Goal: Information Seeking & Learning: Learn about a topic

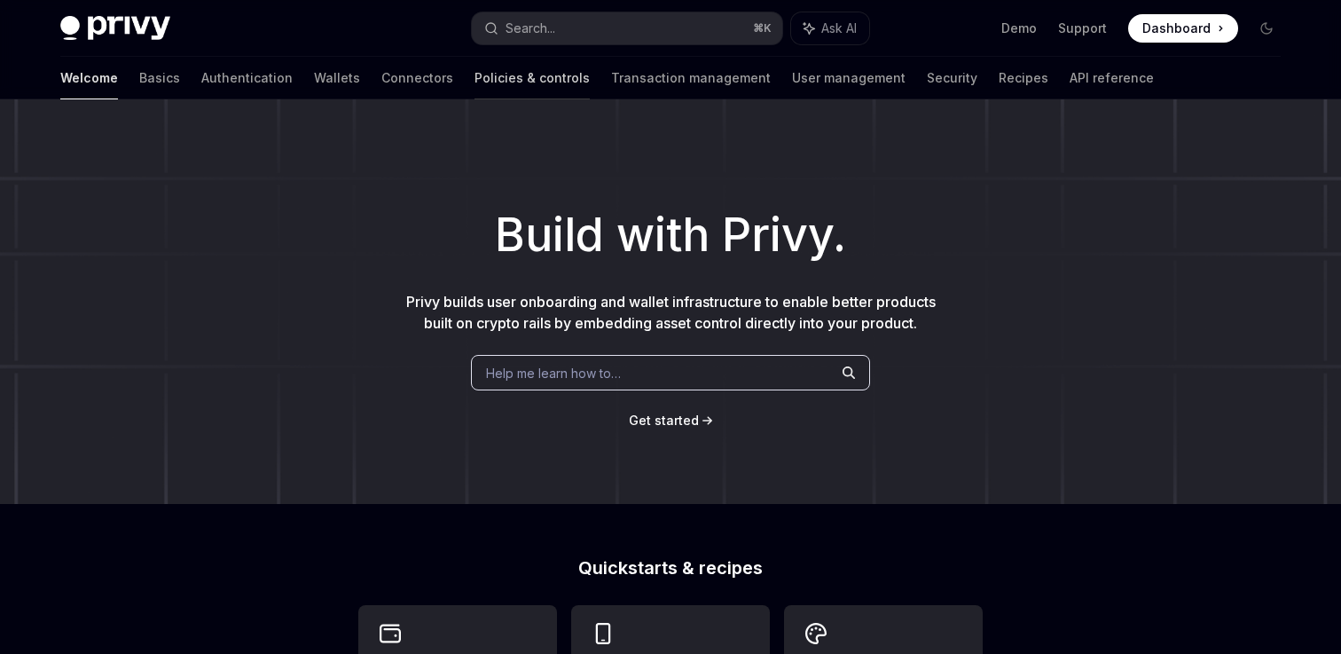
click at [483, 71] on link "Policies & controls" at bounding box center [532, 78] width 115 height 43
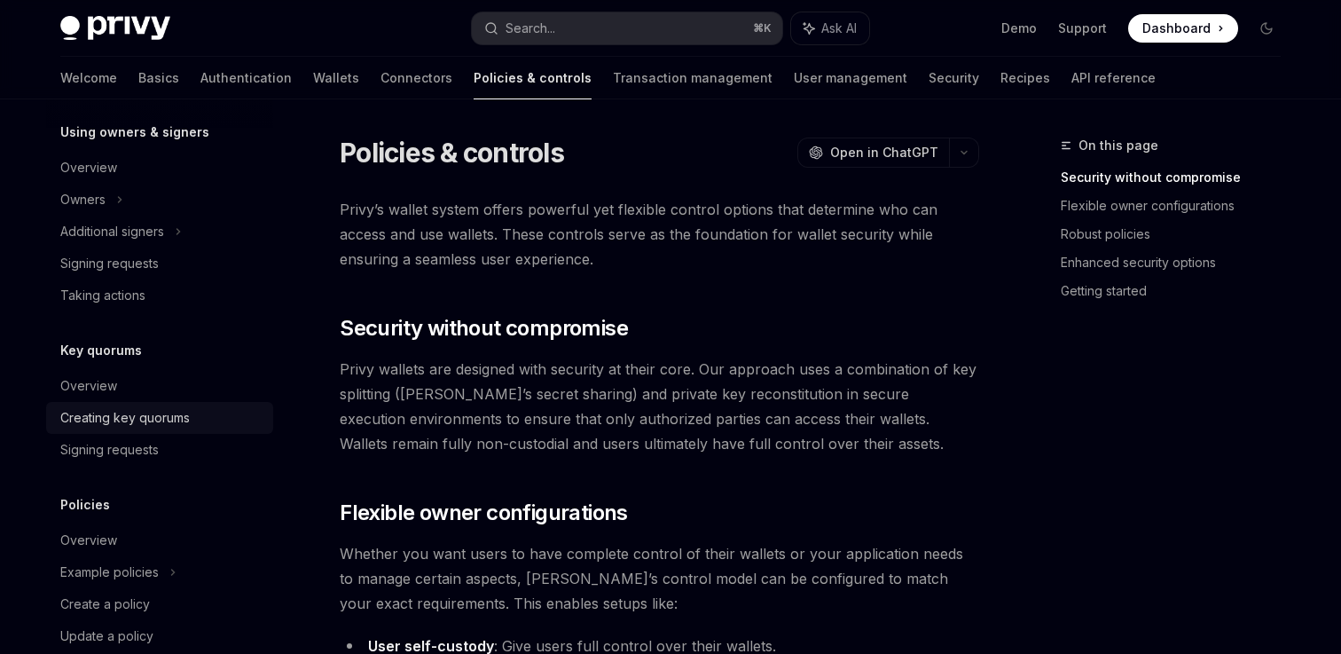
scroll to position [580, 0]
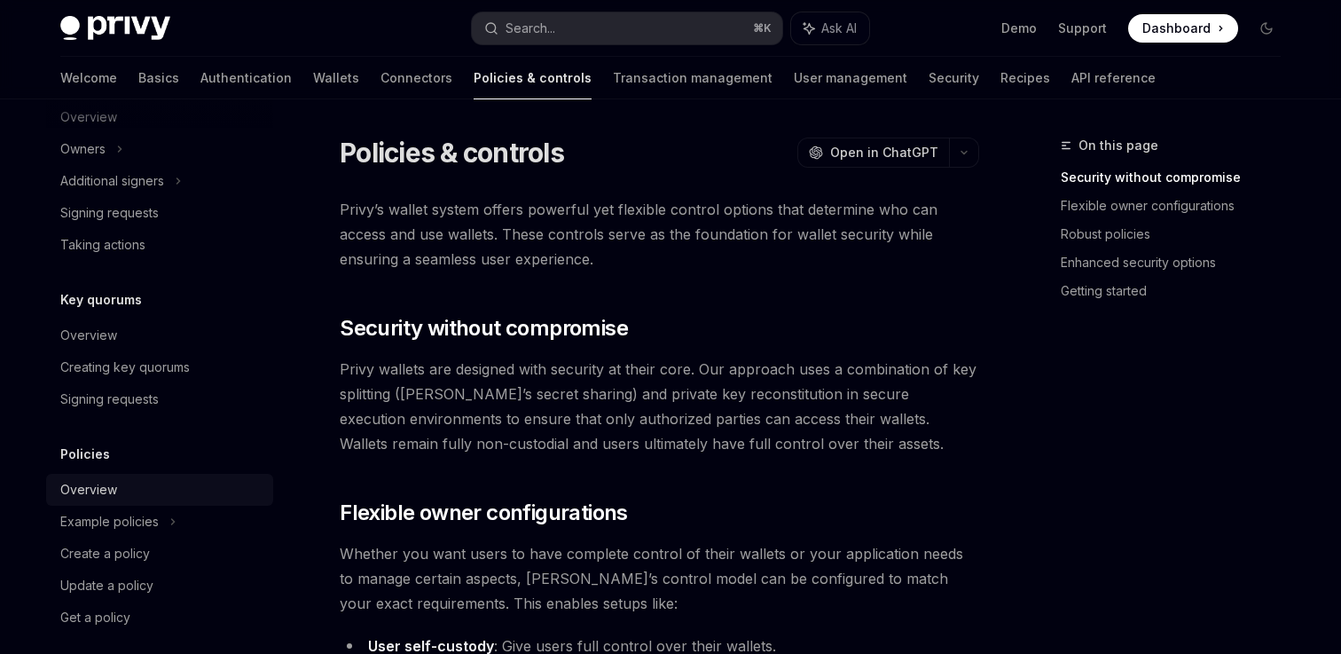
click at [80, 493] on div "Overview" at bounding box center [88, 489] width 57 height 21
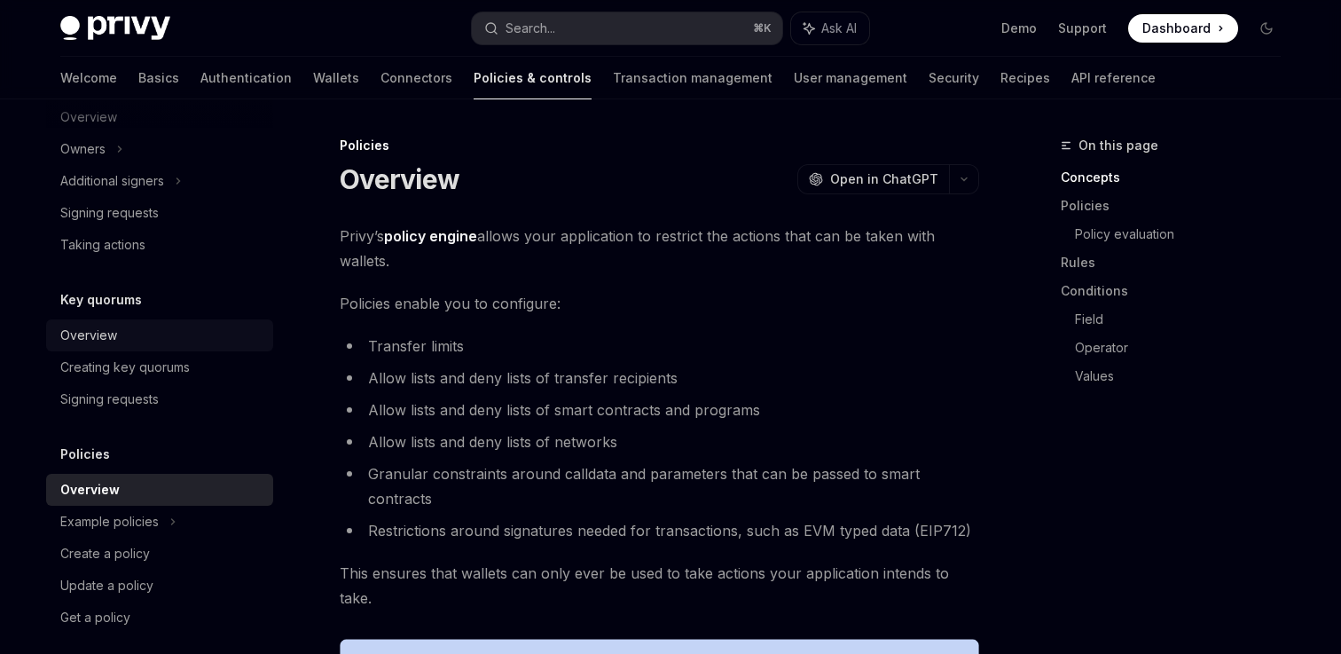
click at [137, 330] on div "Overview" at bounding box center [161, 335] width 202 height 21
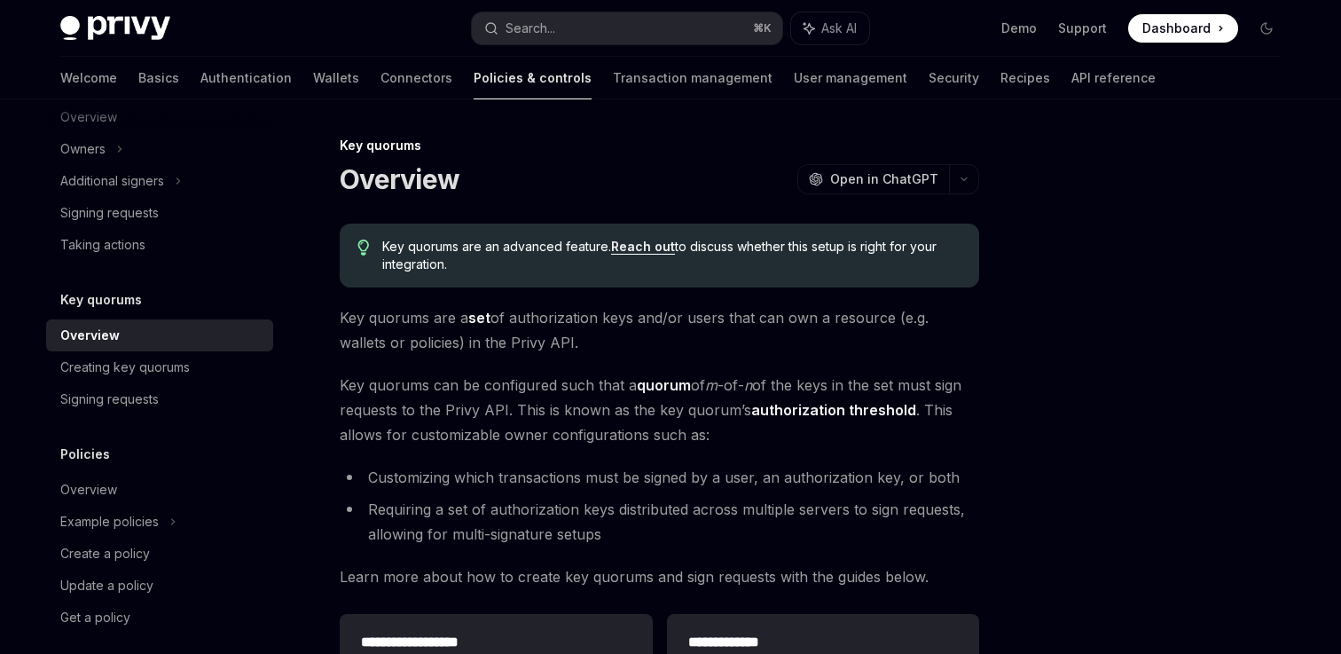
scroll to position [312, 0]
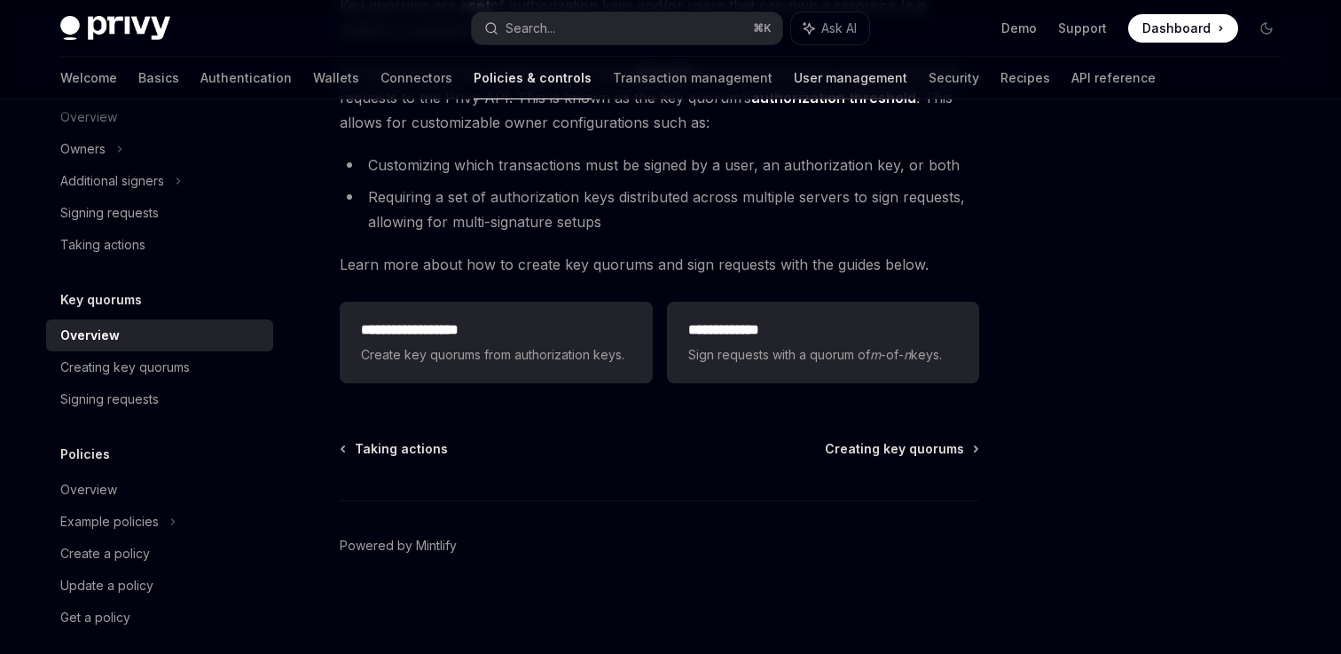
click at [794, 79] on link "User management" at bounding box center [851, 78] width 114 height 43
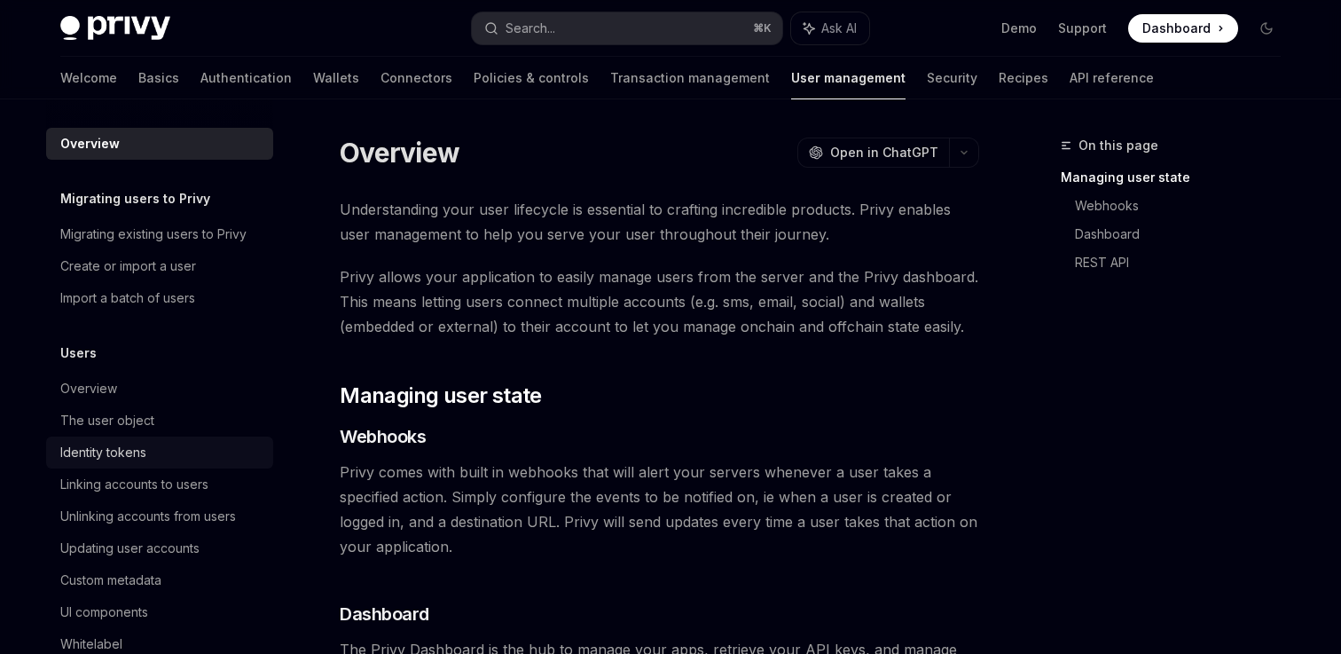
scroll to position [350, 0]
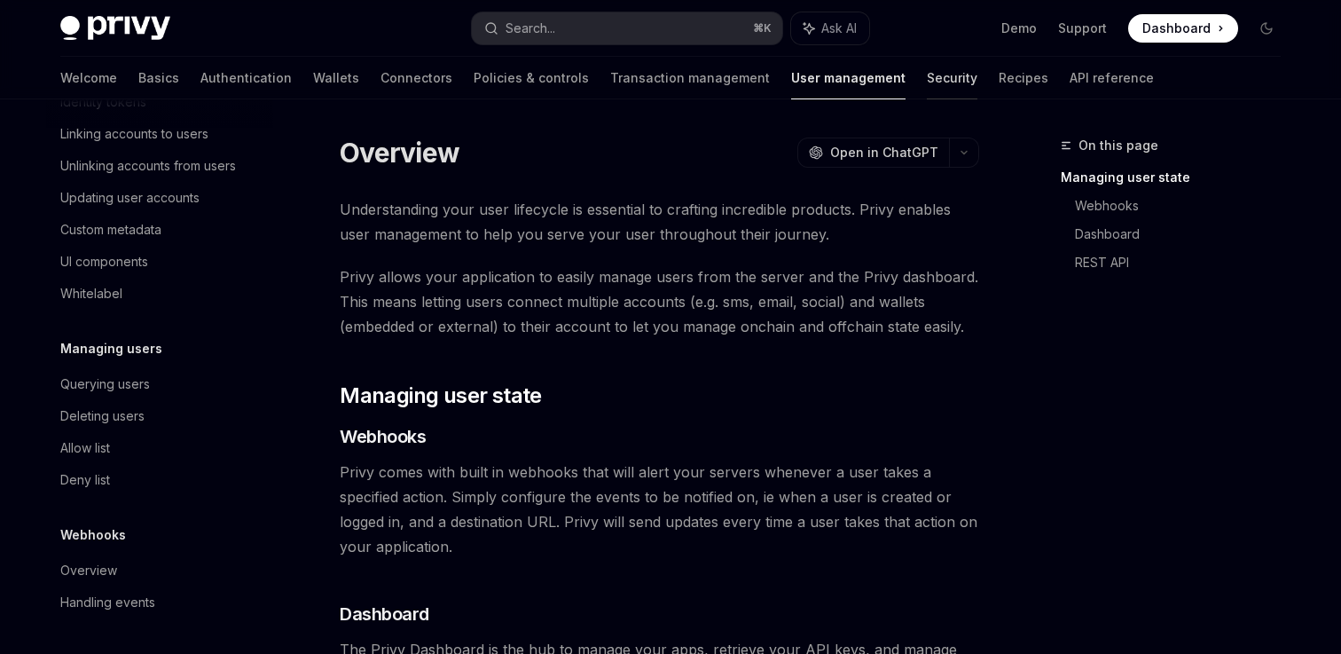
click at [927, 60] on link "Security" at bounding box center [952, 78] width 51 height 43
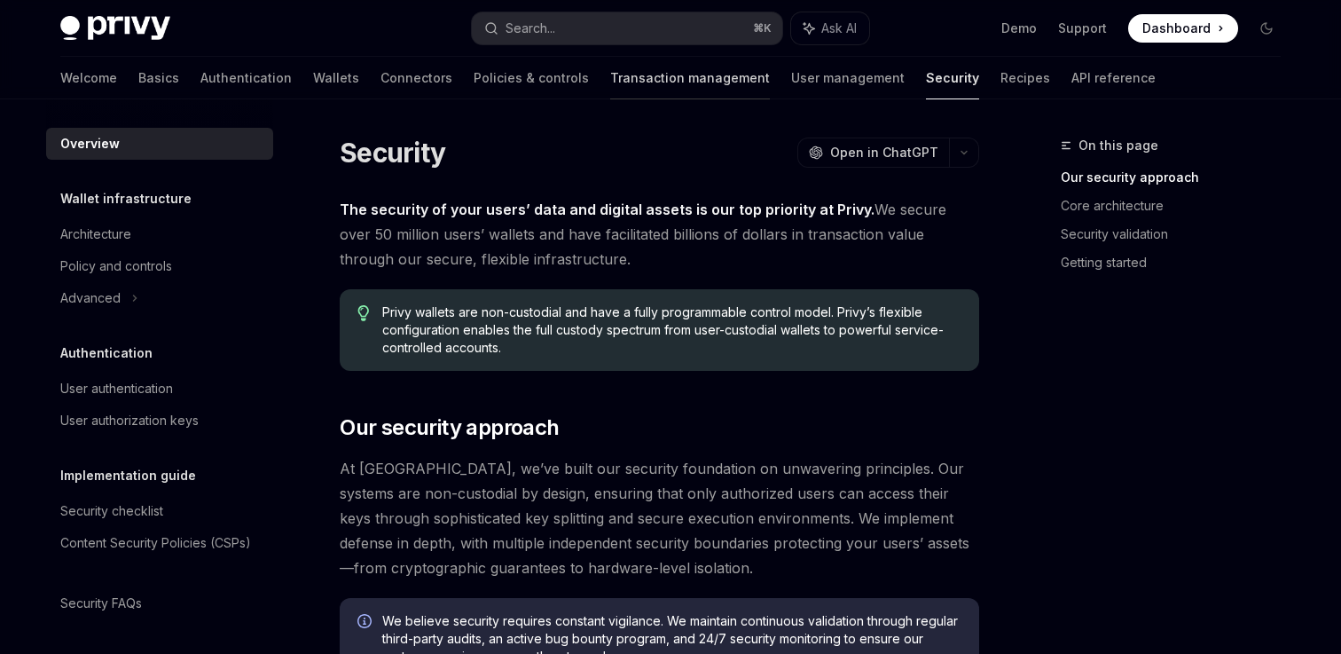
click at [610, 84] on link "Transaction management" at bounding box center [690, 78] width 160 height 43
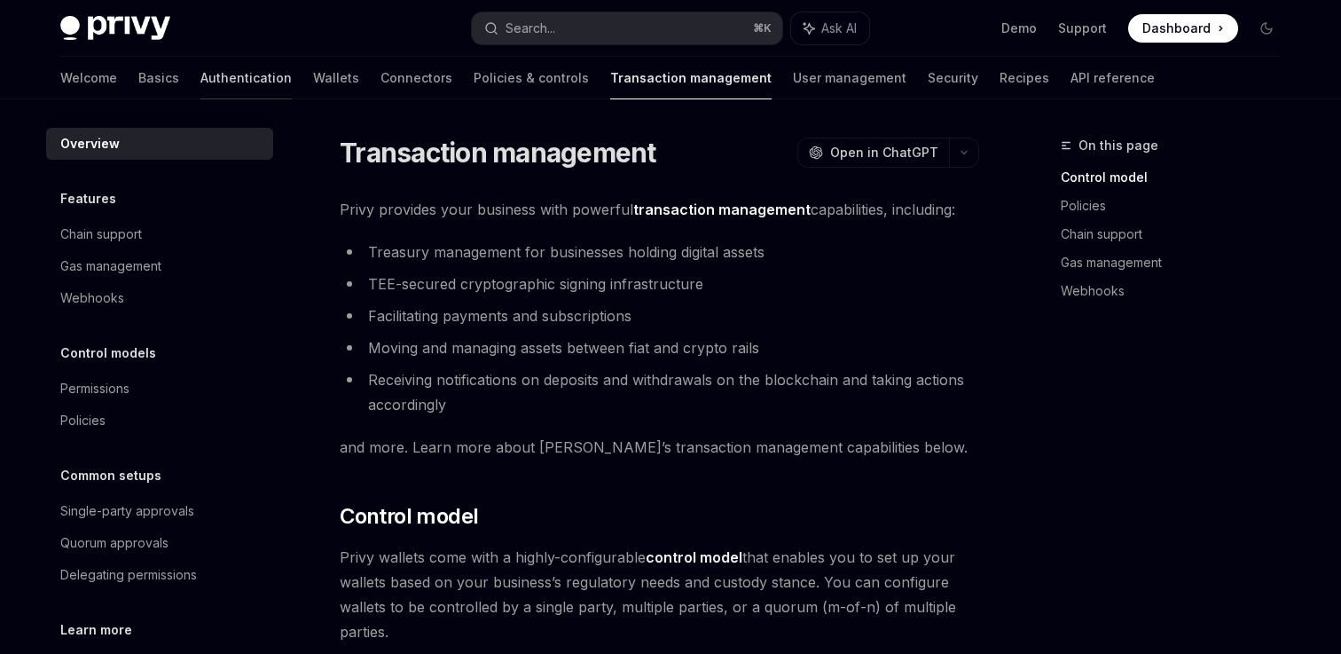
click at [200, 95] on link "Authentication" at bounding box center [245, 78] width 91 height 43
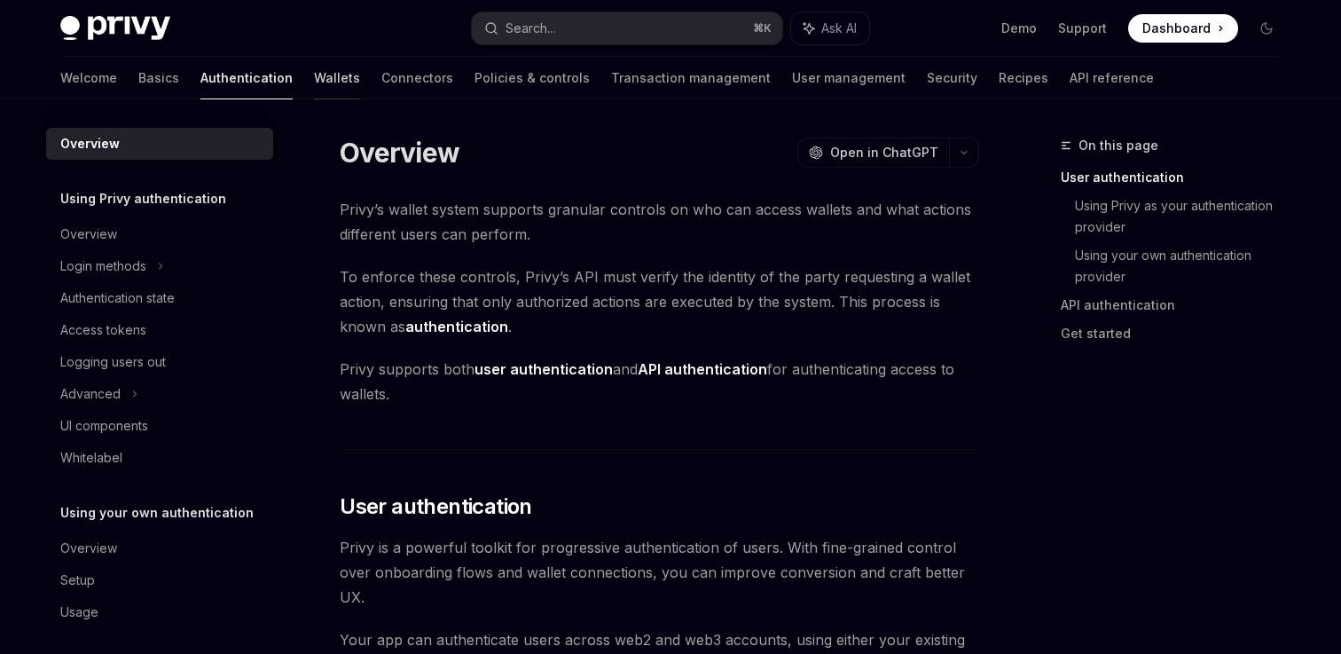
click at [314, 82] on link "Wallets" at bounding box center [337, 78] width 46 height 43
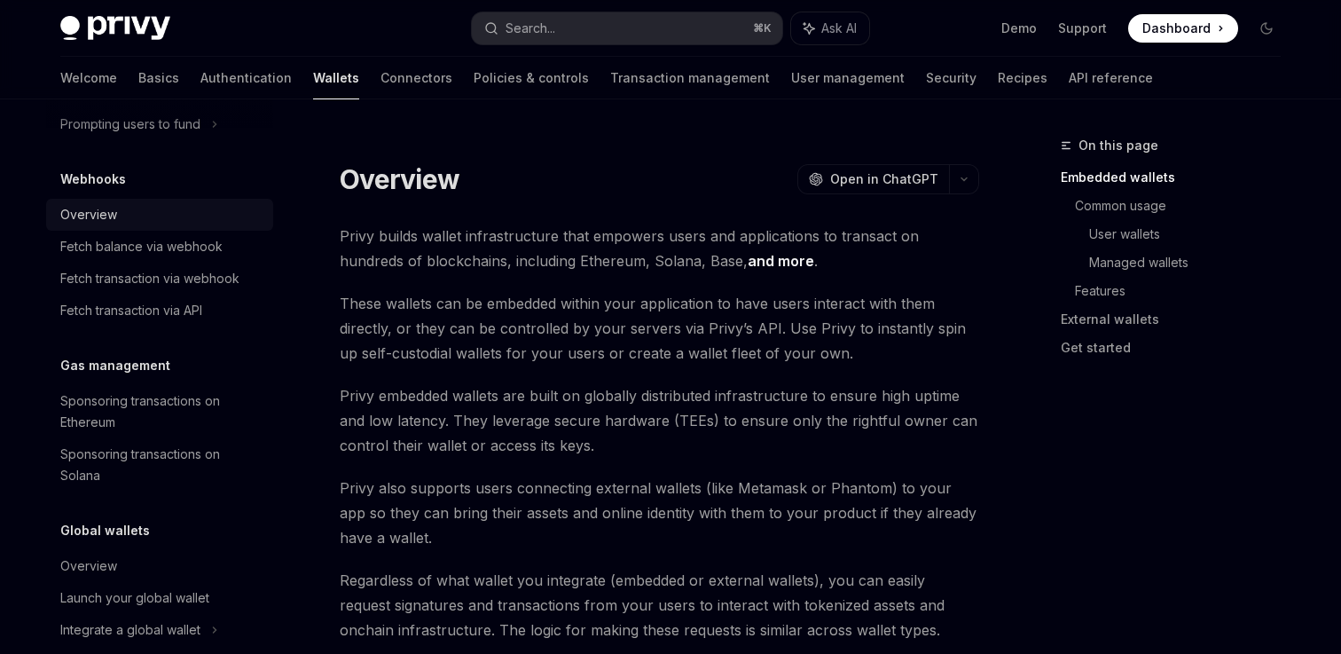
scroll to position [881, 0]
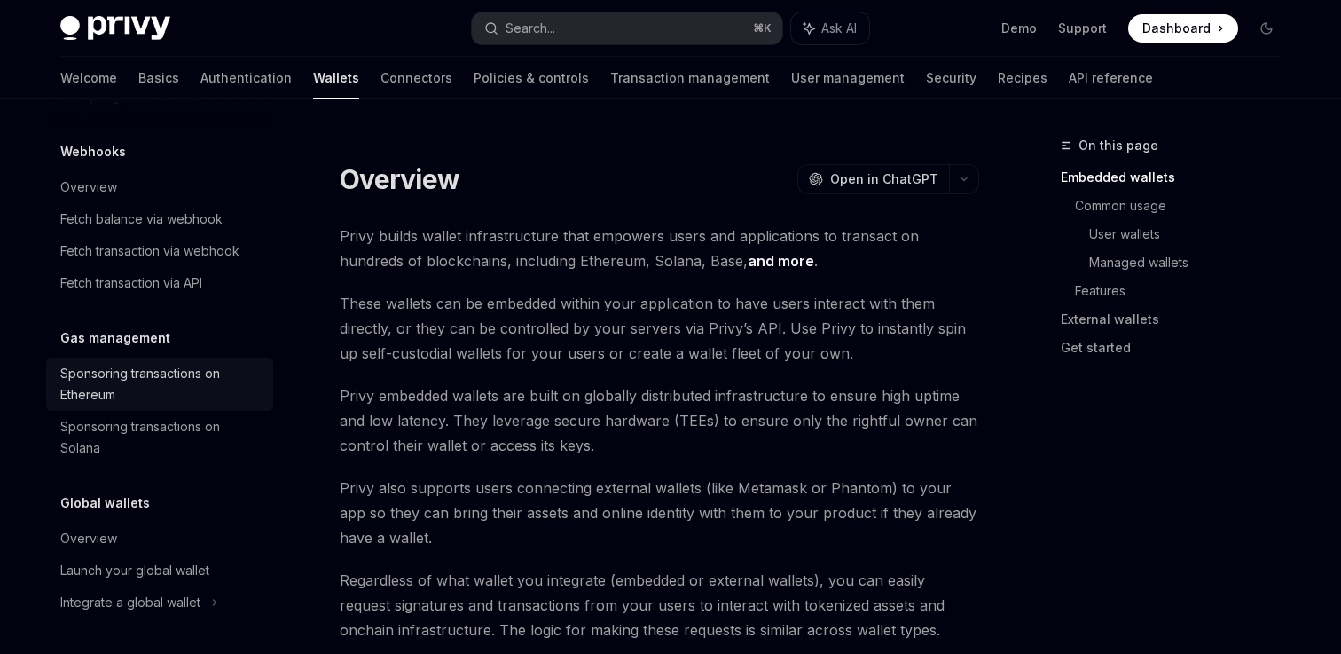
click at [117, 399] on div "Sponsoring transactions on Ethereum" at bounding box center [161, 384] width 202 height 43
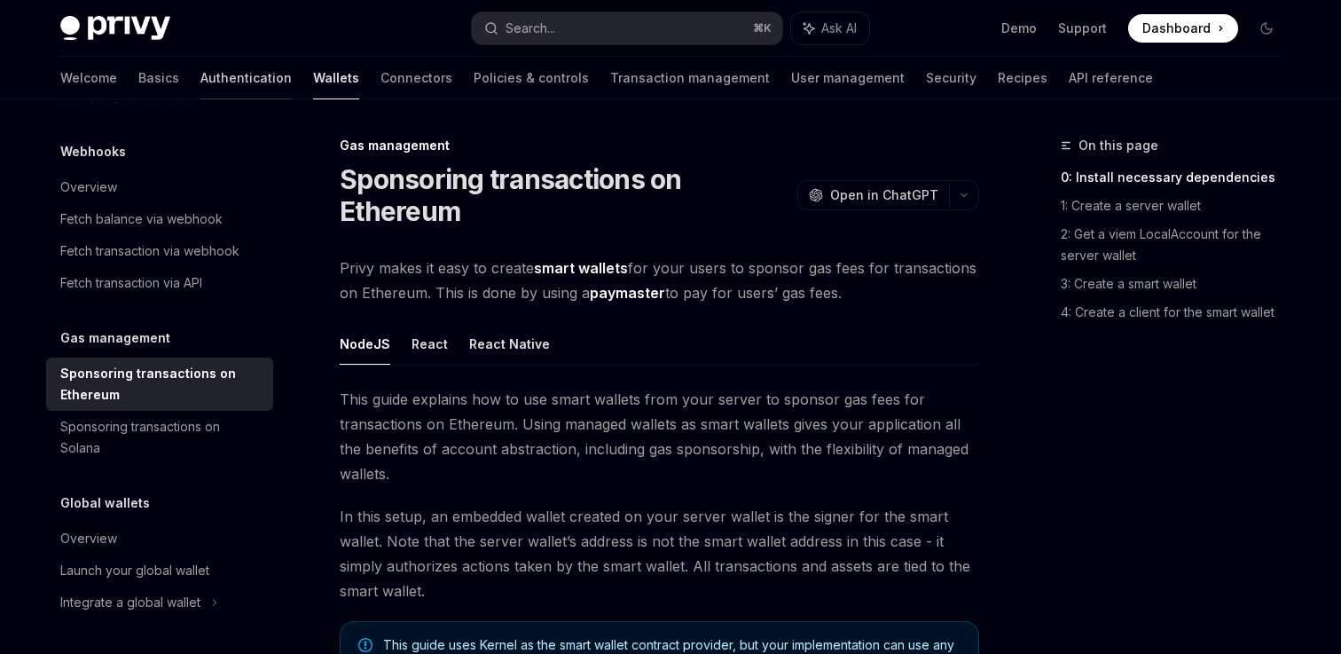
click at [200, 64] on link "Authentication" at bounding box center [245, 78] width 91 height 43
type textarea "*"
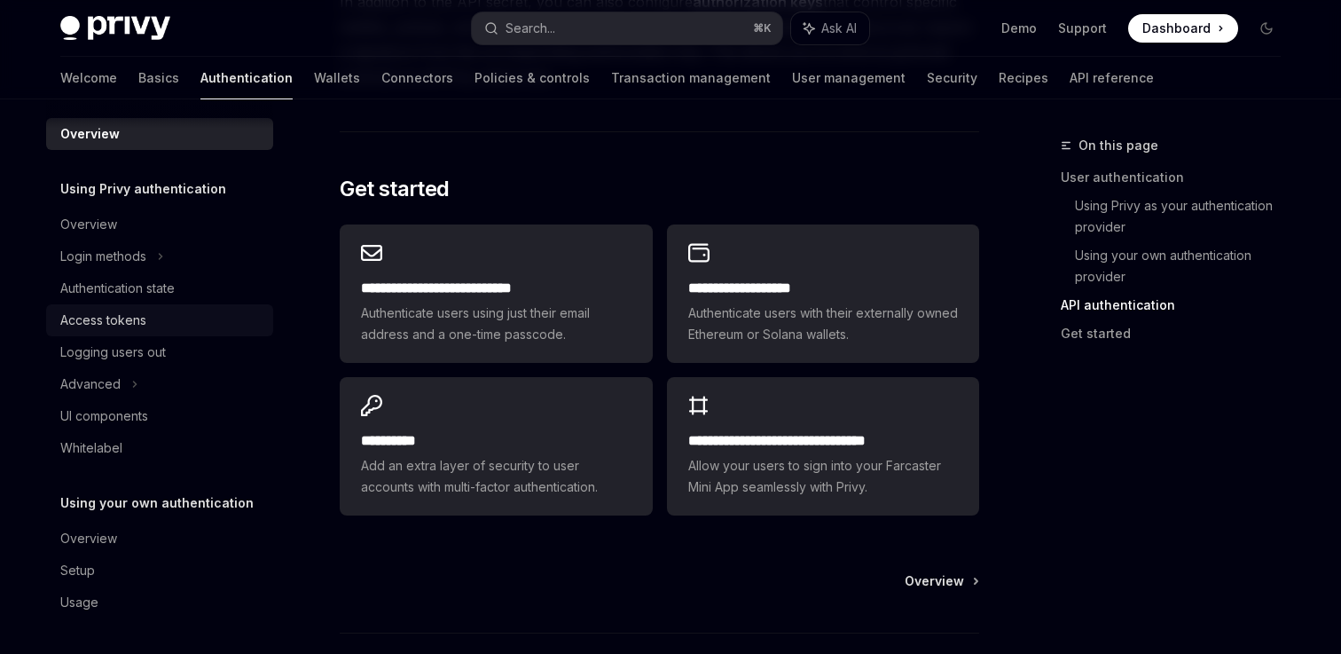
scroll to position [1573, 0]
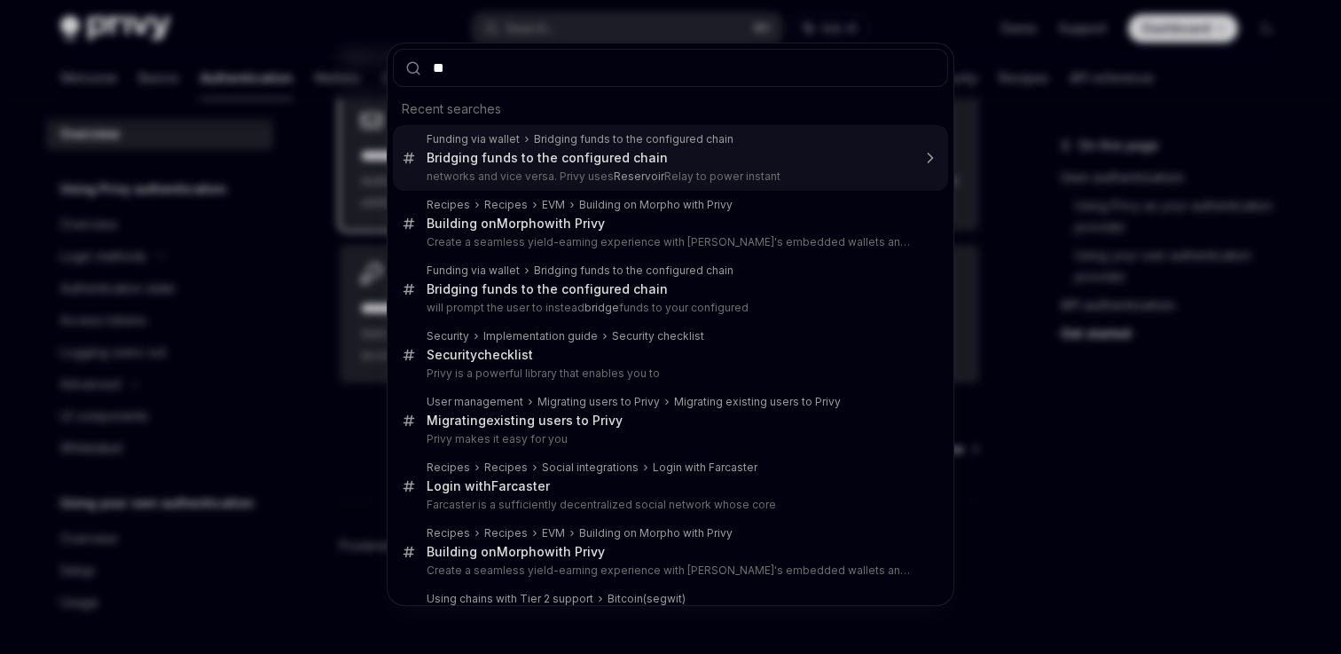
type input "***"
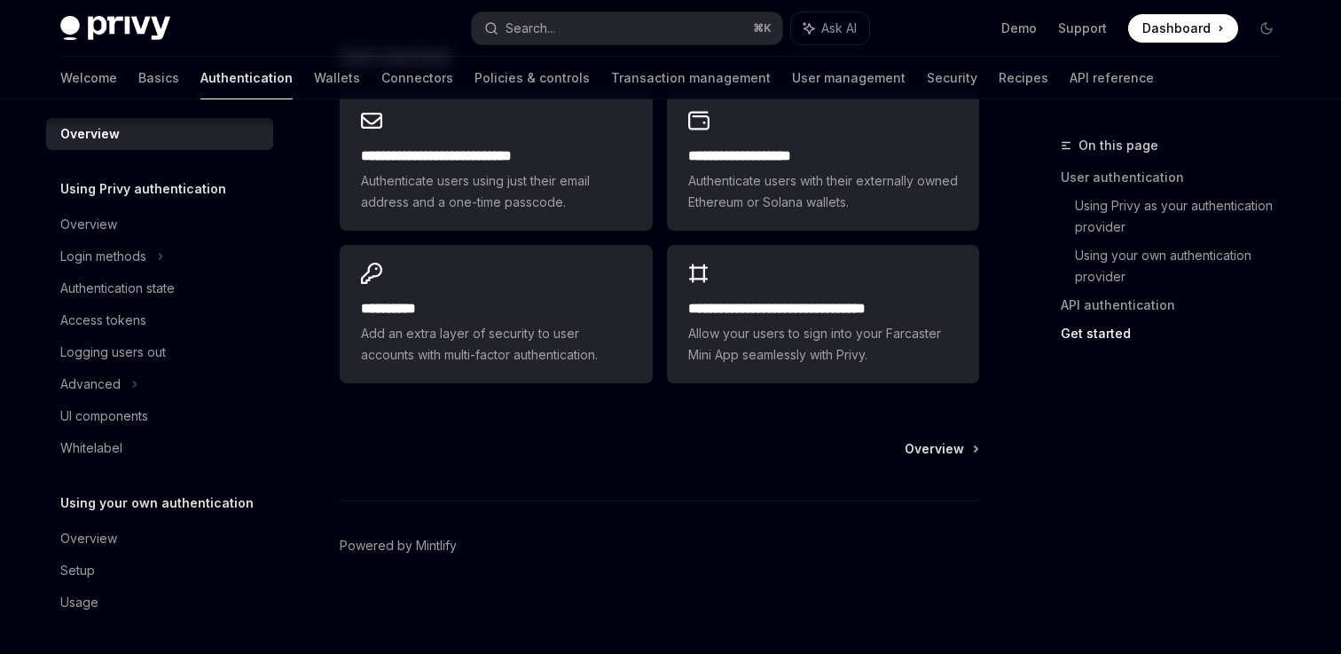
type textarea "*"
